Goal: Task Accomplishment & Management: Manage account settings

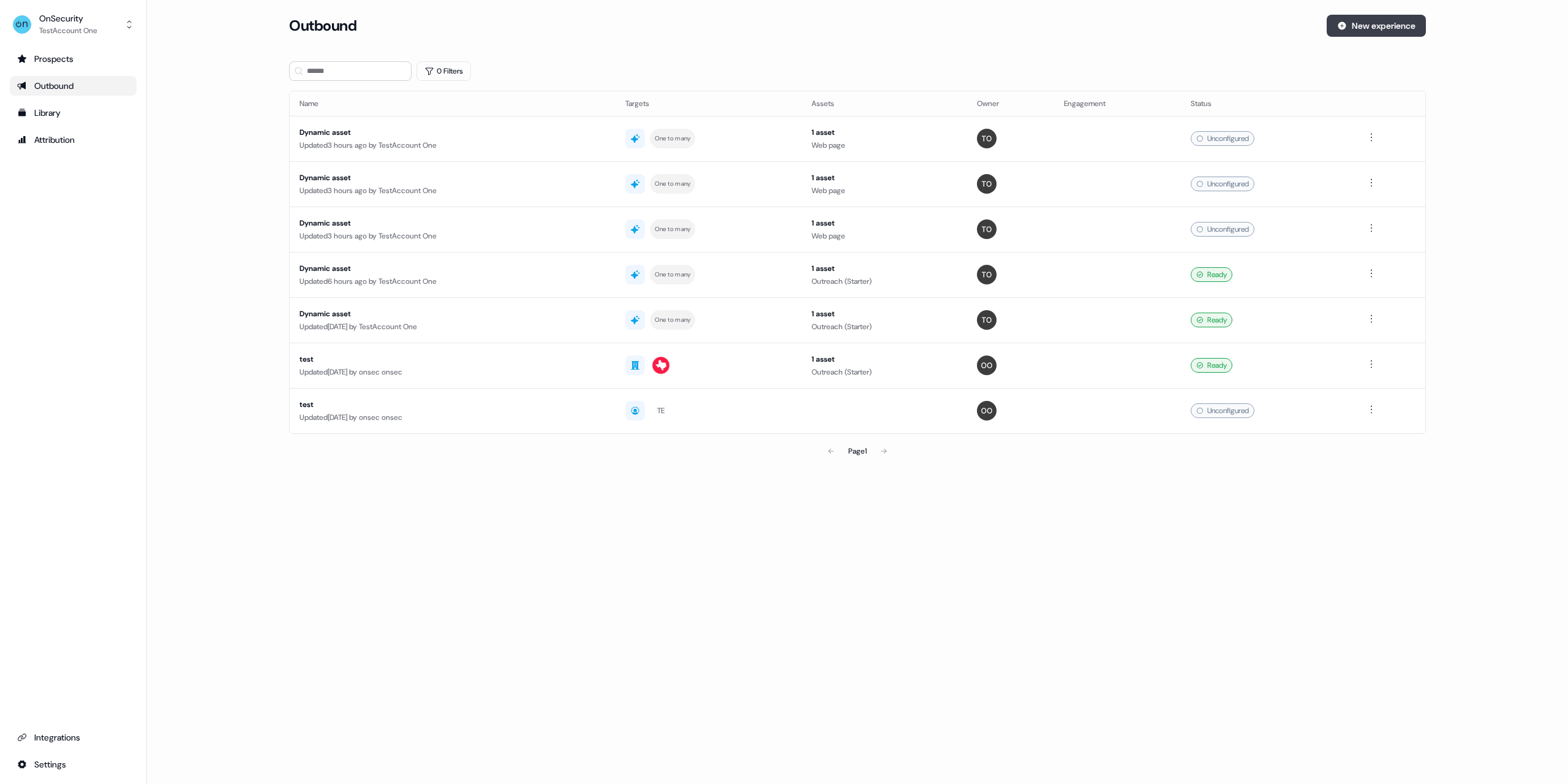
click at [1366, 29] on button "New experience" at bounding box center [1376, 25] width 99 height 22
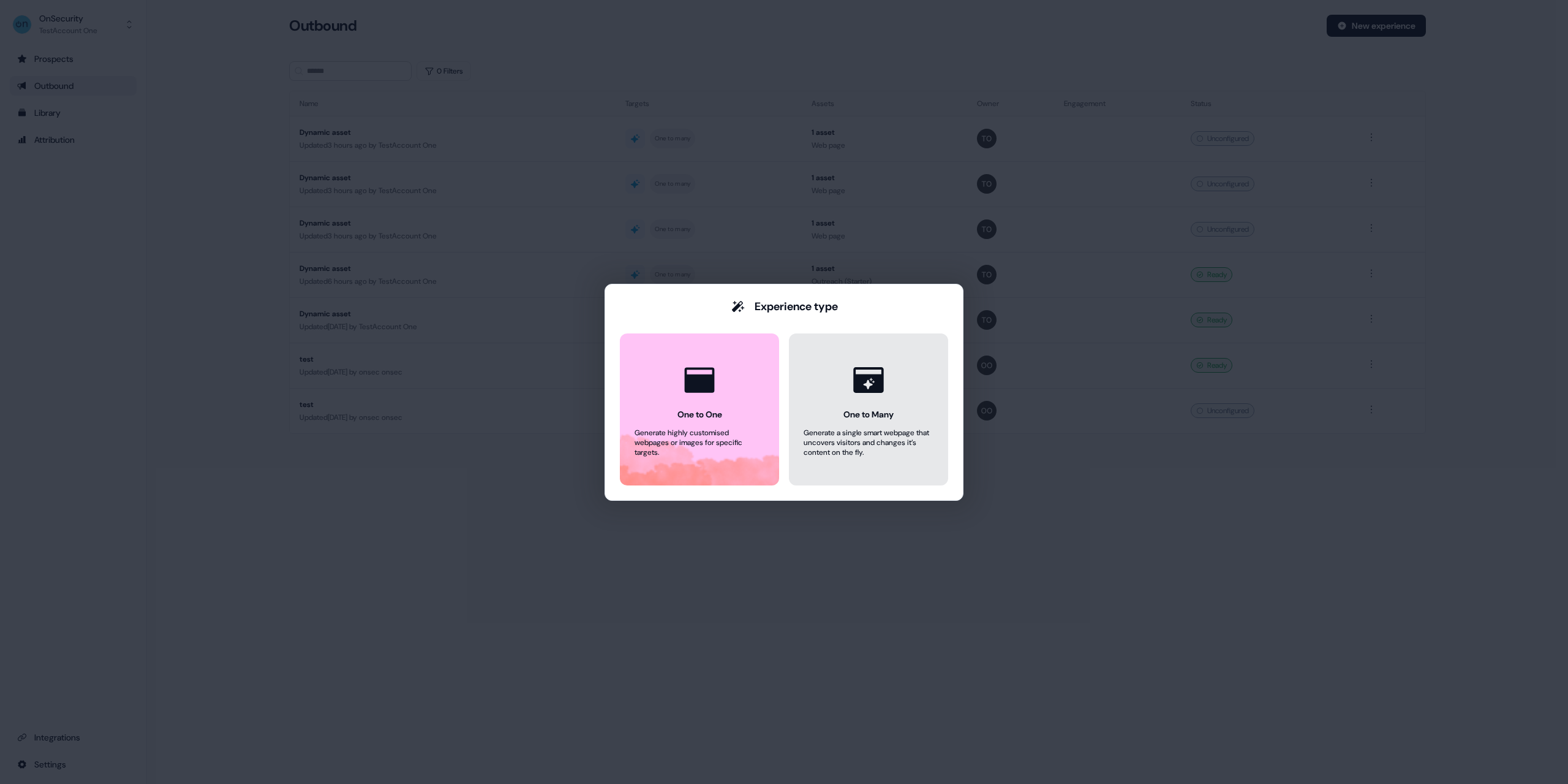
click at [852, 403] on icon at bounding box center [868, 380] width 47 height 47
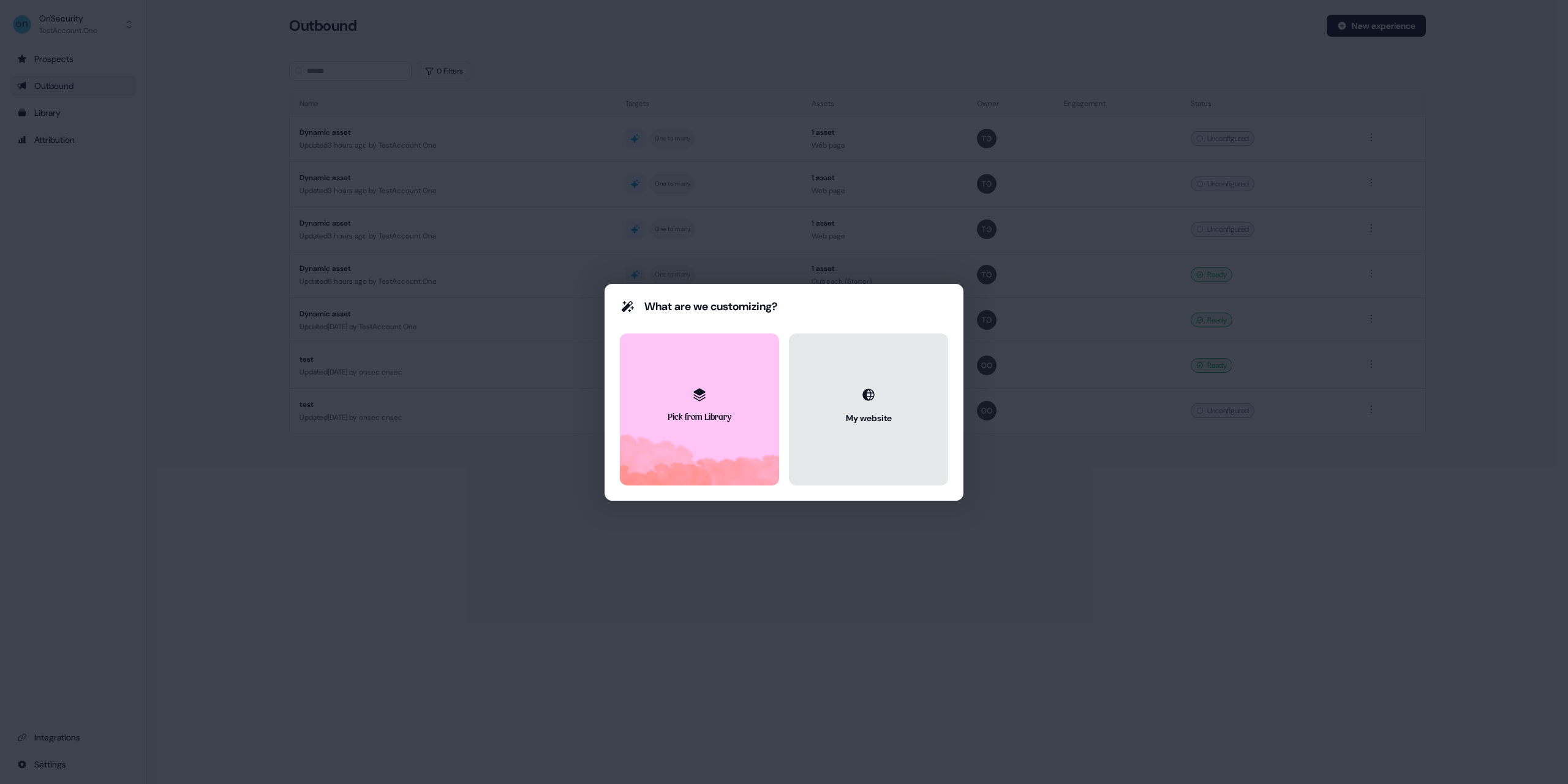
click at [864, 413] on div "My website" at bounding box center [868, 418] width 46 height 12
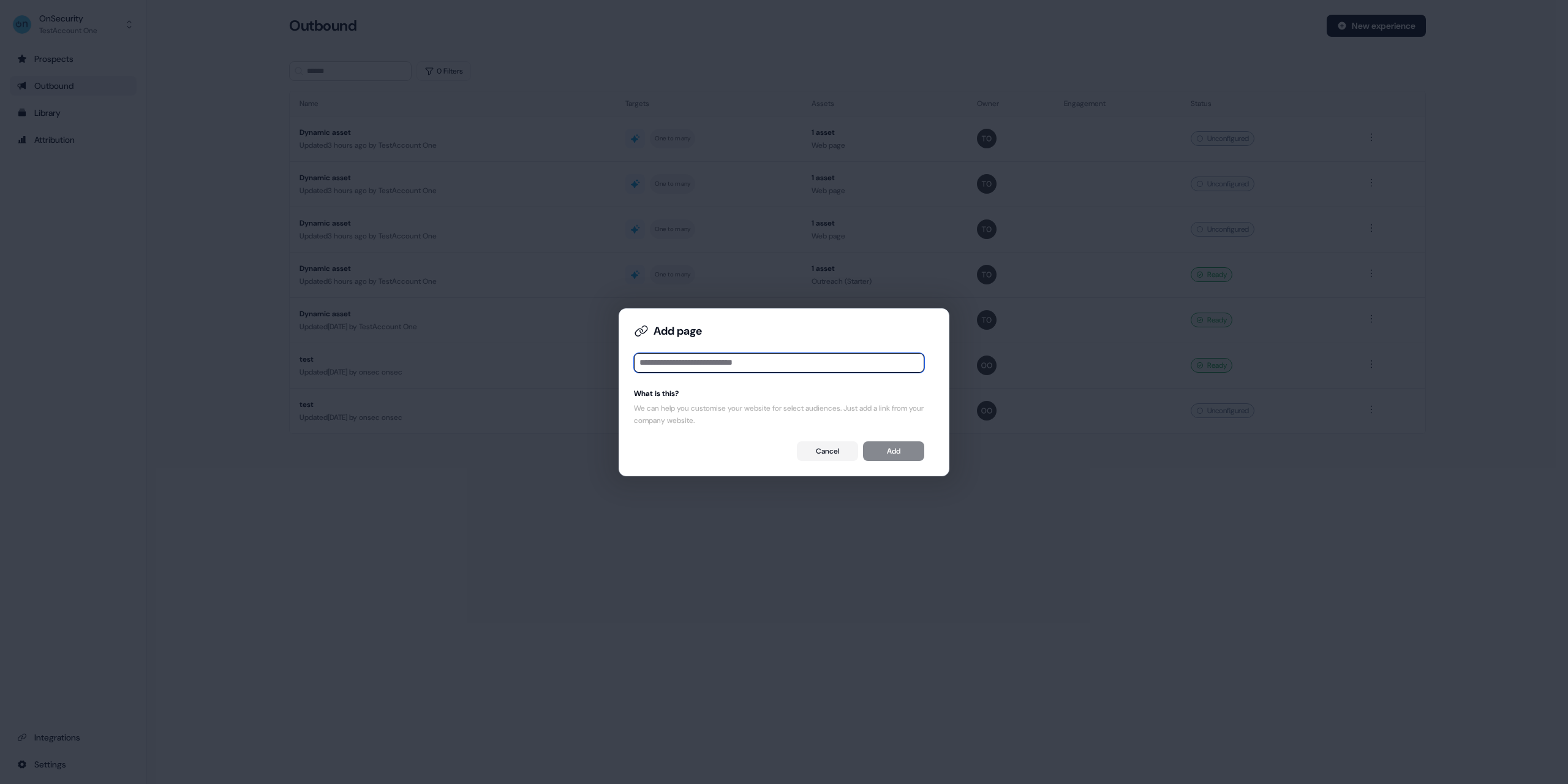
click at [737, 361] on input at bounding box center [779, 363] width 290 height 19
paste input "**********"
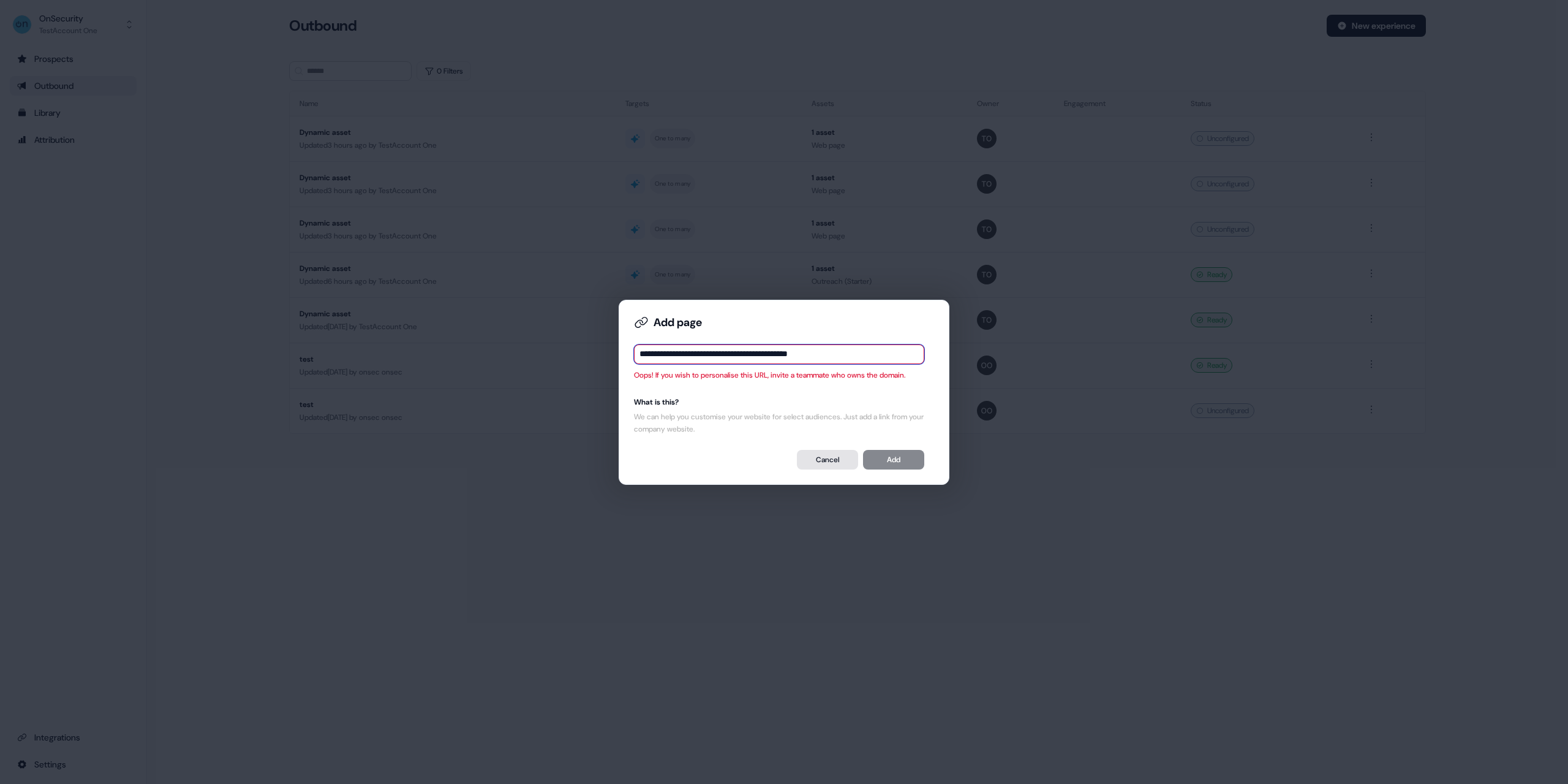
type input "**********"
click at [823, 456] on button "Cancel" at bounding box center [828, 459] width 61 height 19
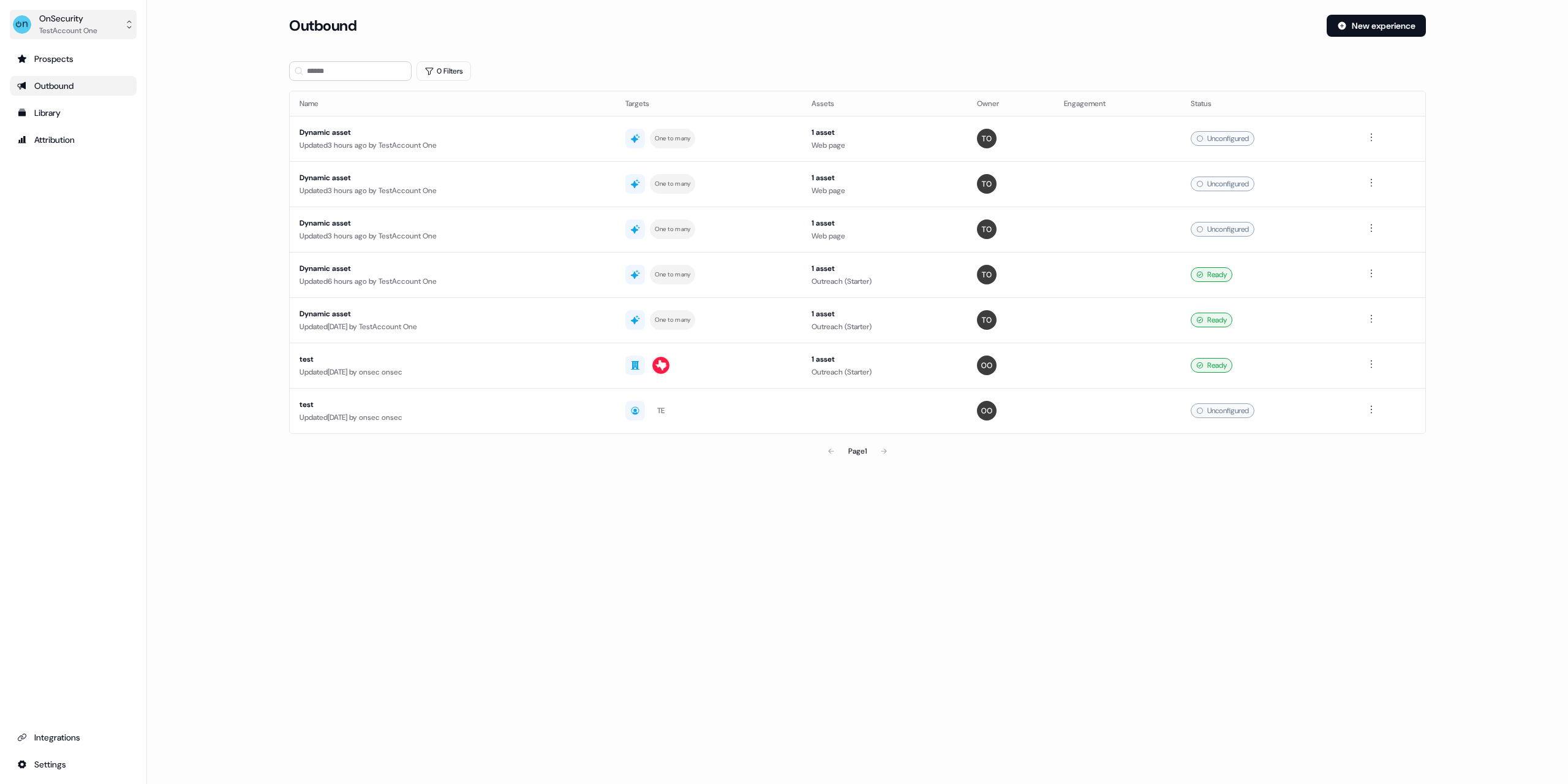
click at [74, 25] on div "TestAccount One" at bounding box center [68, 31] width 58 height 12
click at [61, 765] on div "OnSecurity TestAccount One Help documentation Feedback Logout Prospects Outboun…" at bounding box center [73, 392] width 147 height 784
click at [52, 763] on html "For the best experience switch devices to a bigger screen. Go to [DOMAIN_NAME] …" at bounding box center [784, 392] width 1568 height 784
click at [184, 759] on div "Profile" at bounding box center [193, 761] width 98 height 19
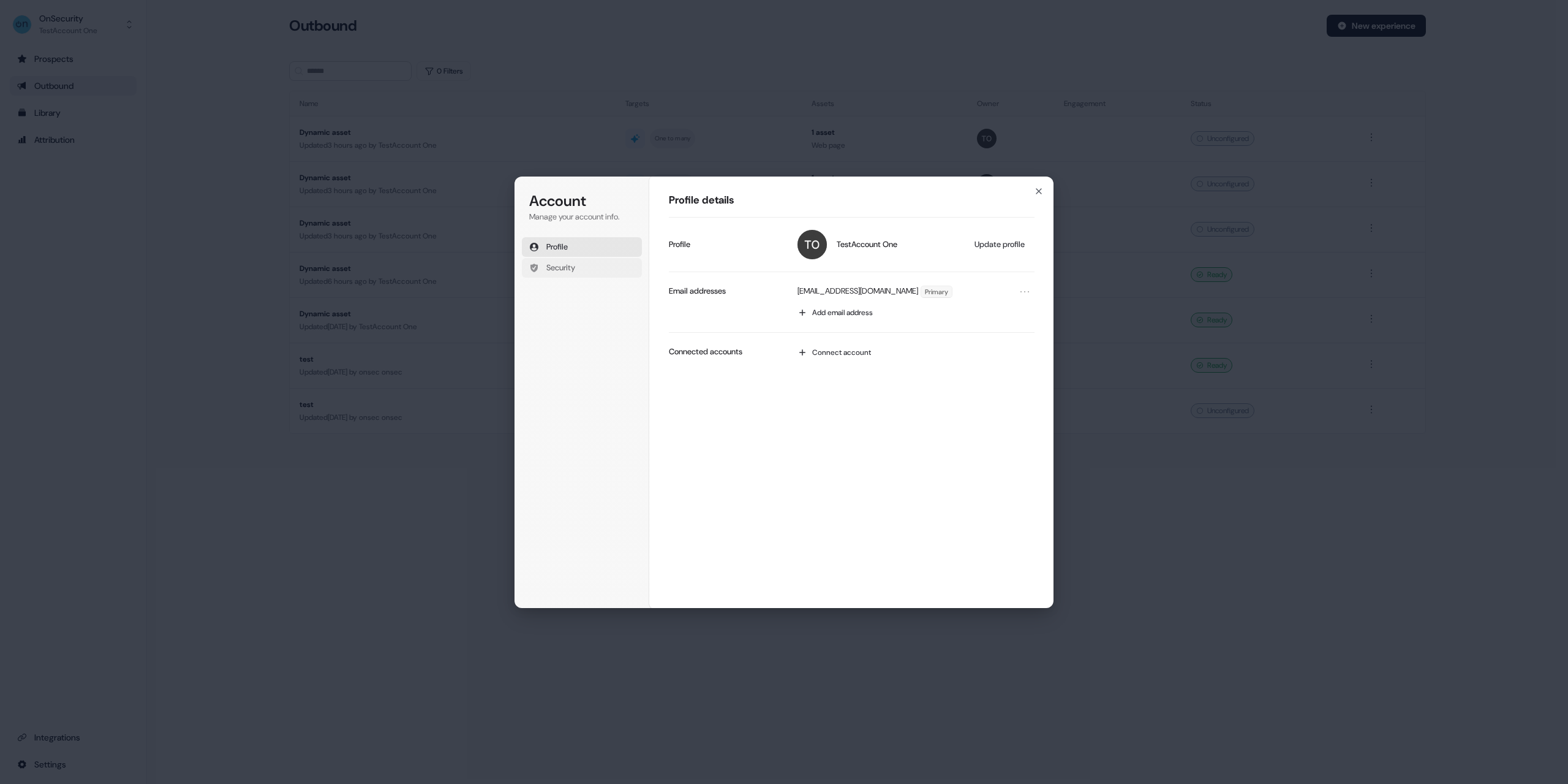
click at [563, 266] on span "Security" at bounding box center [561, 268] width 29 height 11
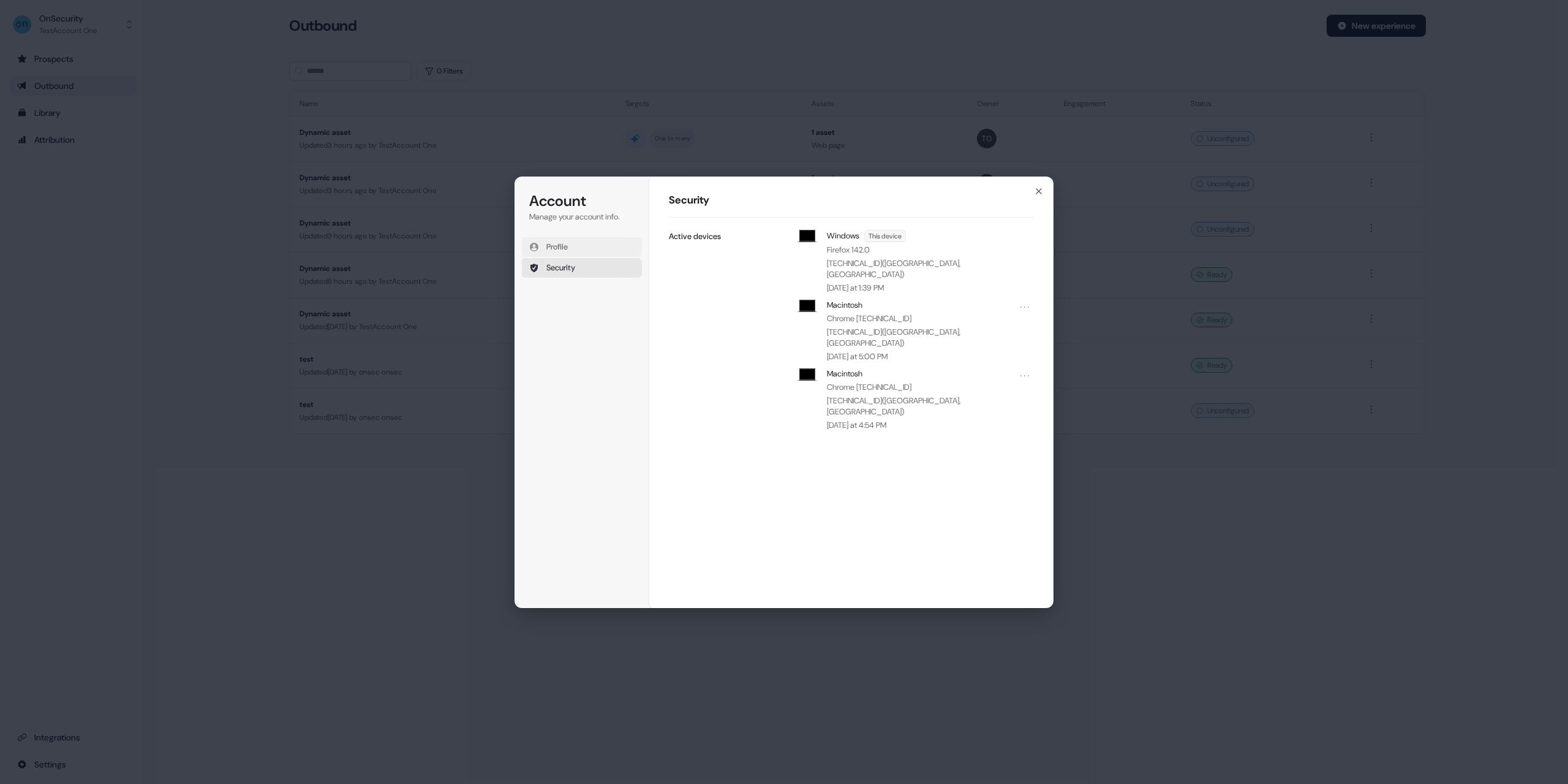
click at [568, 248] on span "Profile" at bounding box center [557, 247] width 21 height 11
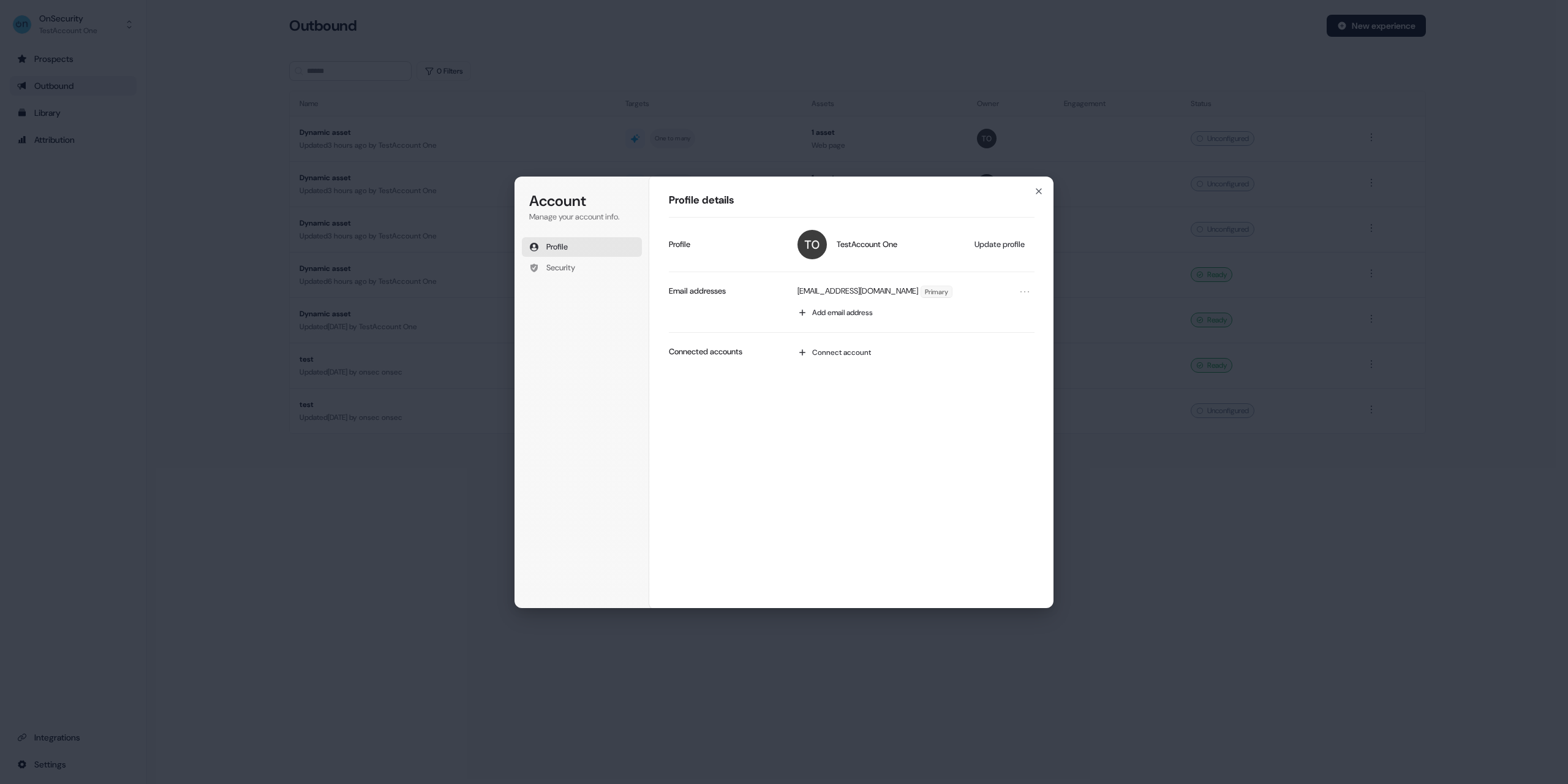
drag, startPoint x: 119, startPoint y: 709, endPoint x: 83, endPoint y: 727, distance: 40.2
click at [111, 715] on div "Account Manage your account info. Profile Security Account Profile details Test…" at bounding box center [784, 392] width 1568 height 784
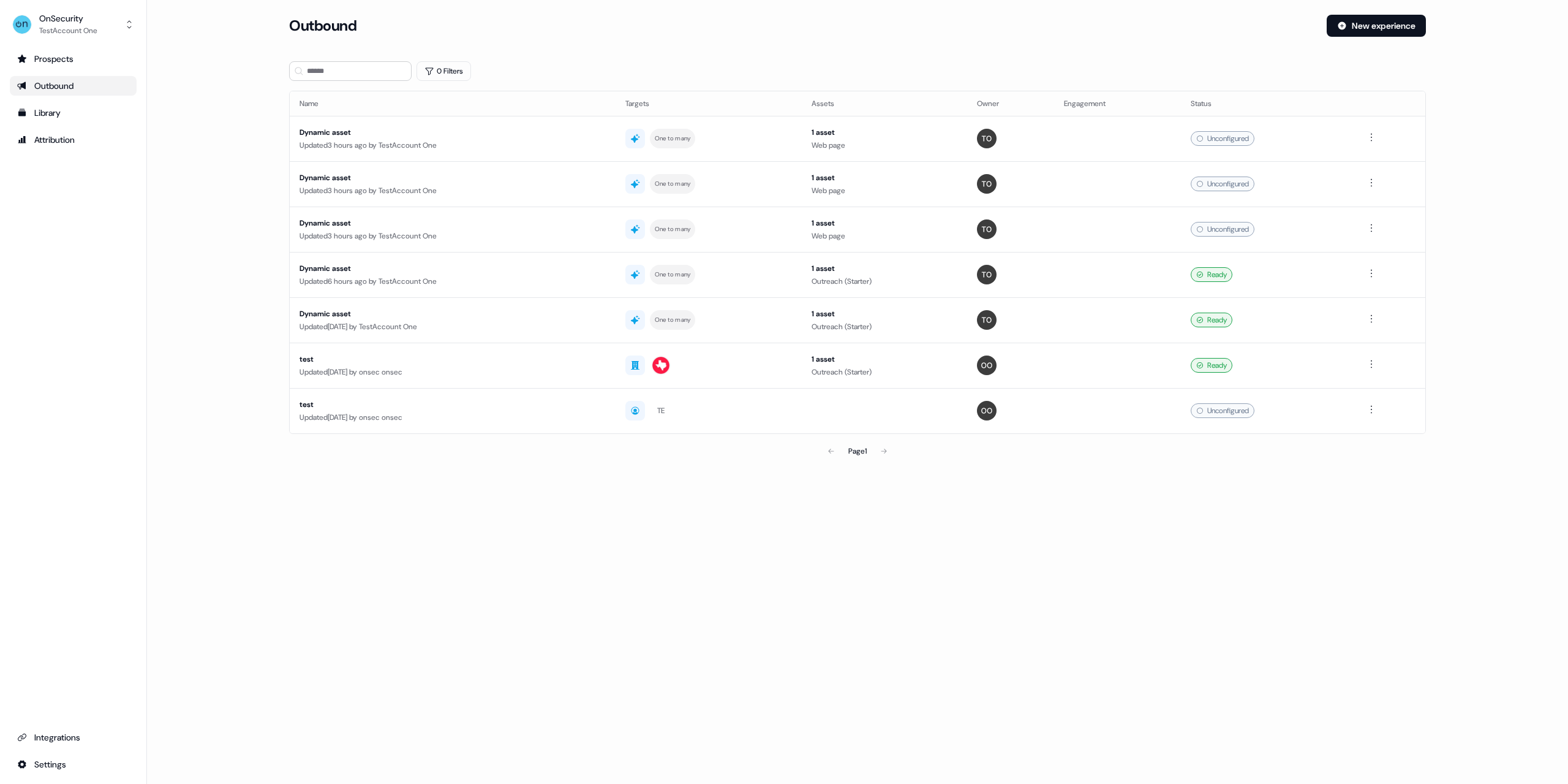
click at [67, 738] on div "Integrations" at bounding box center [73, 737] width 112 height 12
